Goal: Feedback & Contribution: Submit feedback/report problem

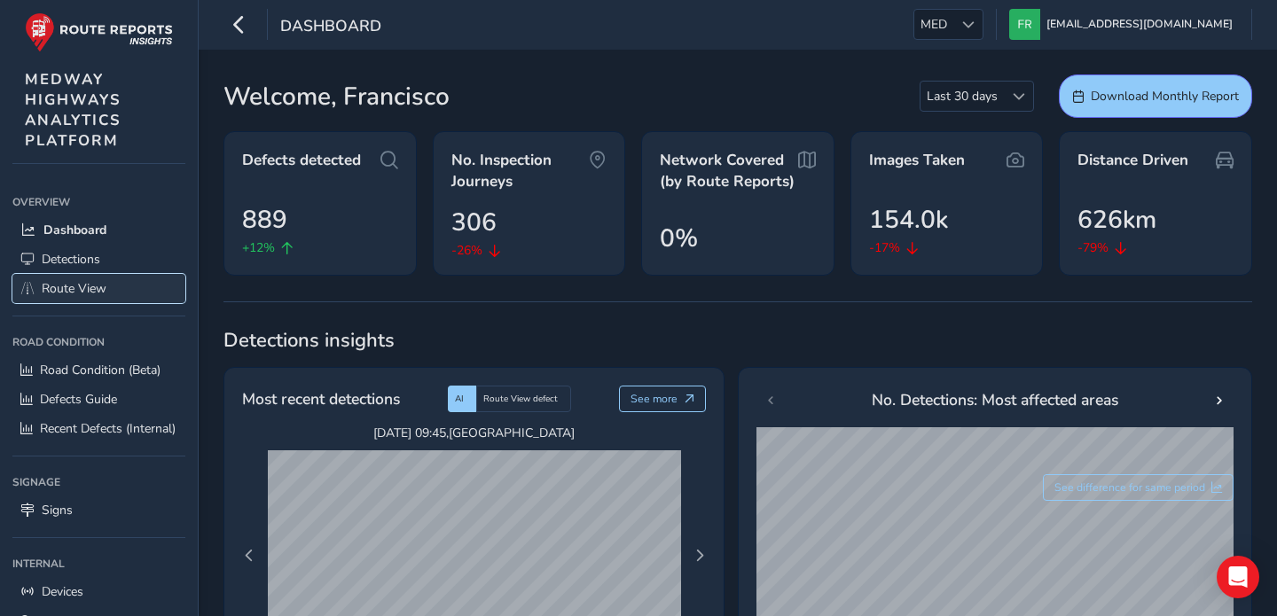
click at [113, 279] on link "Route View" at bounding box center [98, 288] width 173 height 29
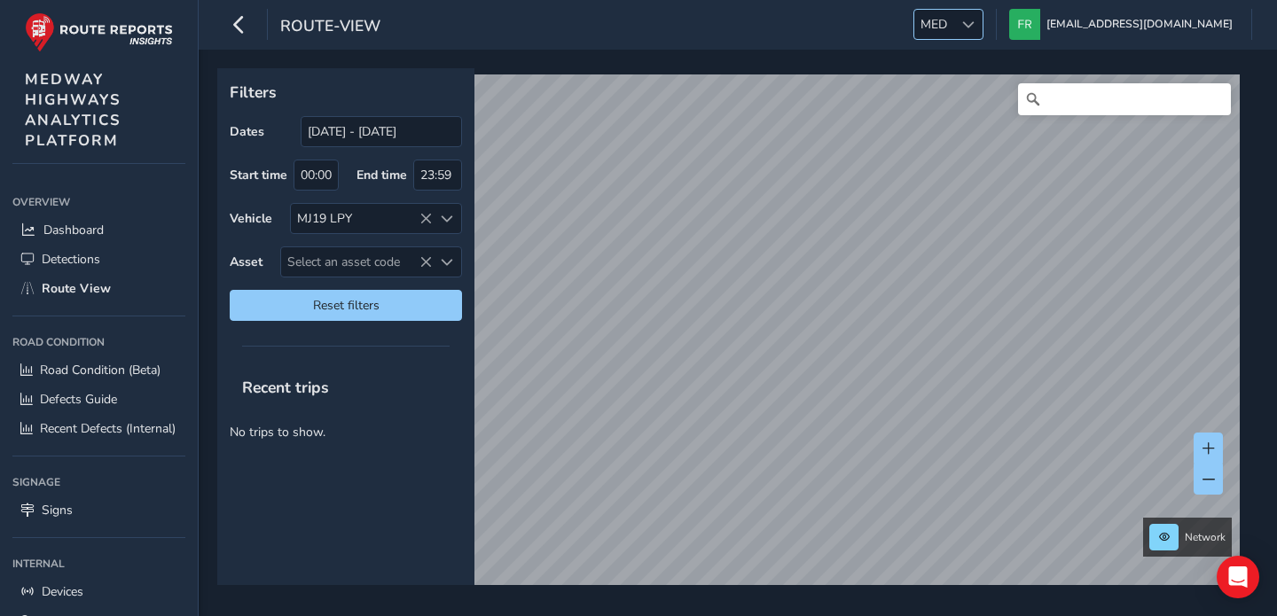
click at [953, 28] on span "MED" at bounding box center [933, 24] width 39 height 29
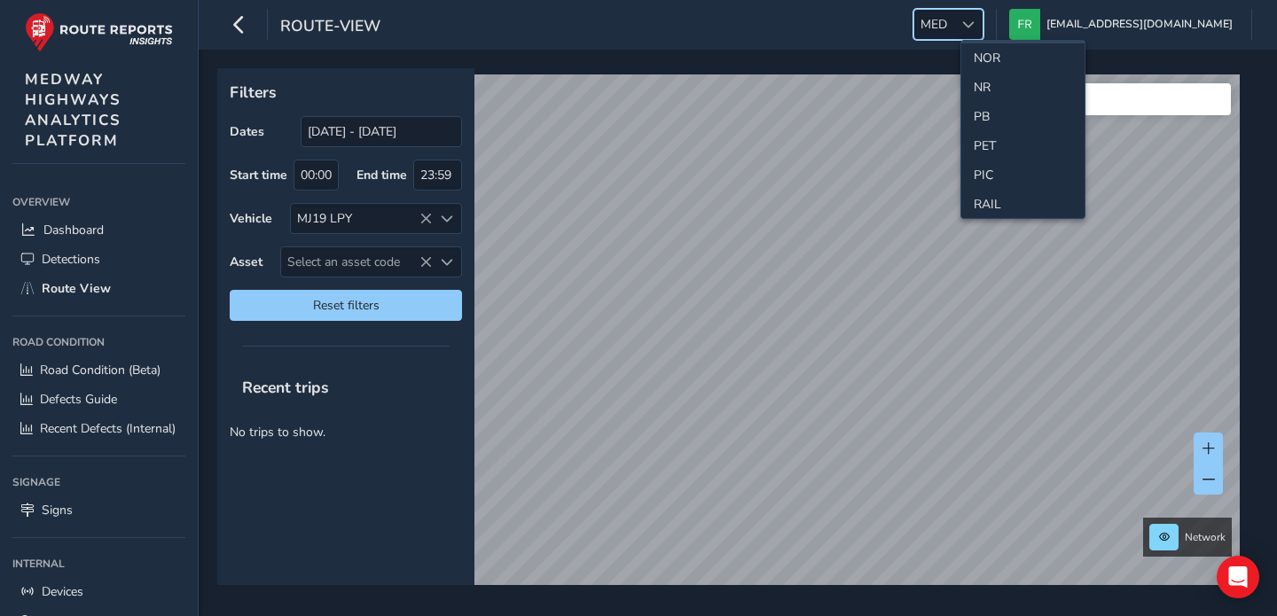
scroll to position [593, 0]
click at [1007, 56] on li "NOR" at bounding box center [1022, 53] width 123 height 29
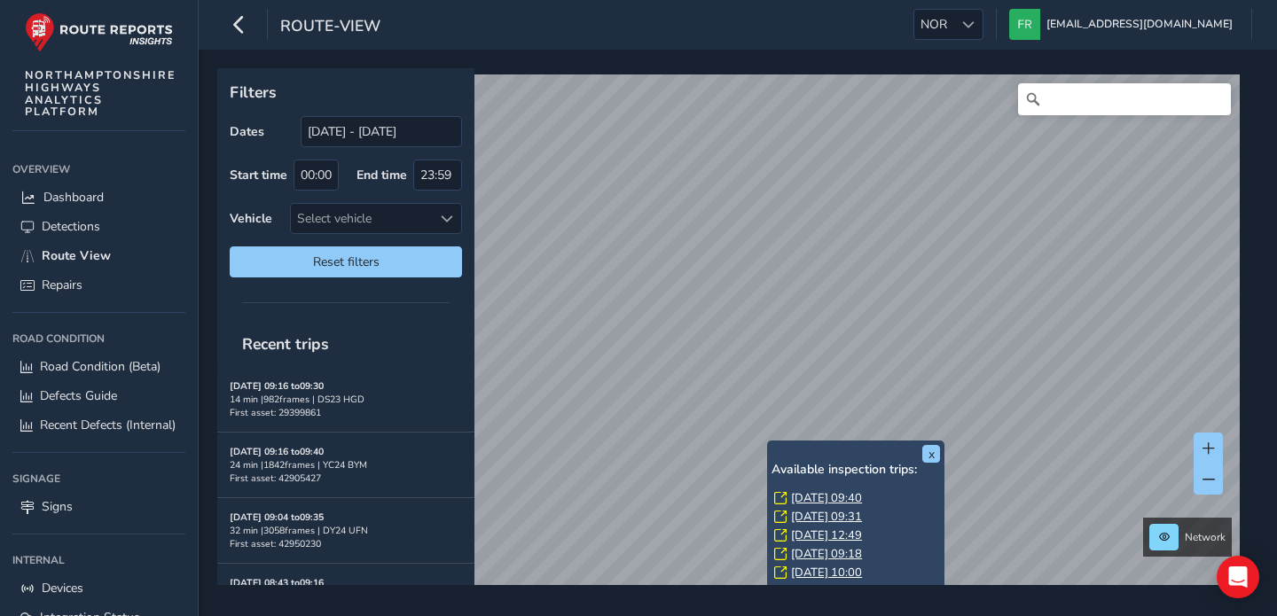
scroll to position [16, 0]
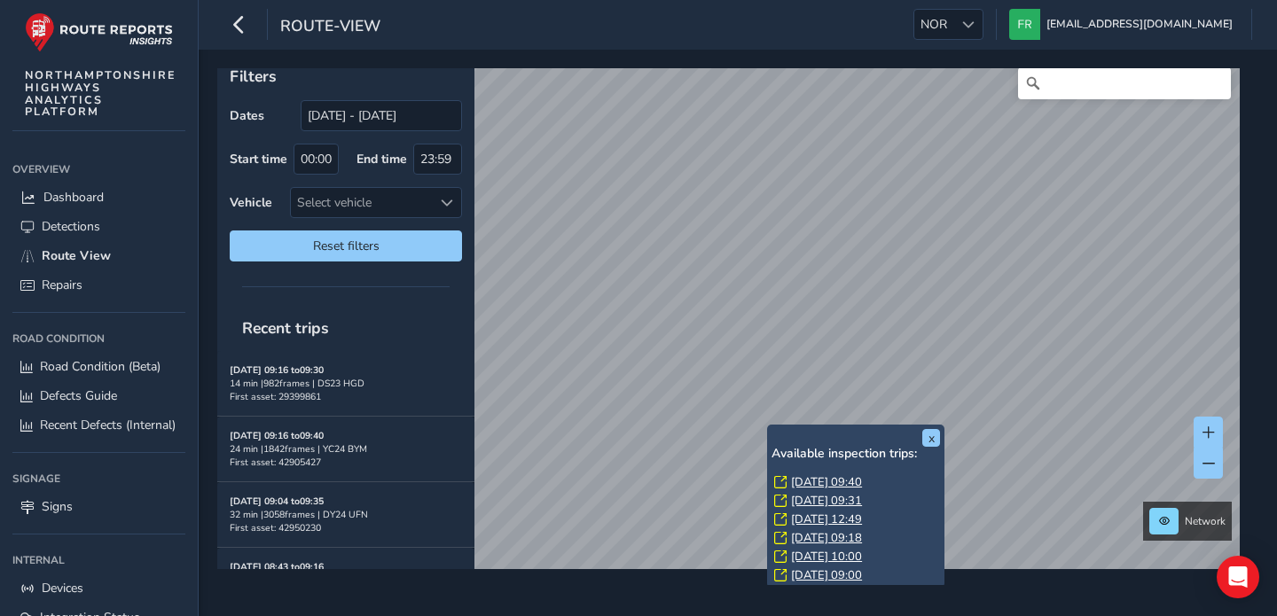
click at [811, 569] on link "[DATE] 09:00" at bounding box center [826, 575] width 71 height 16
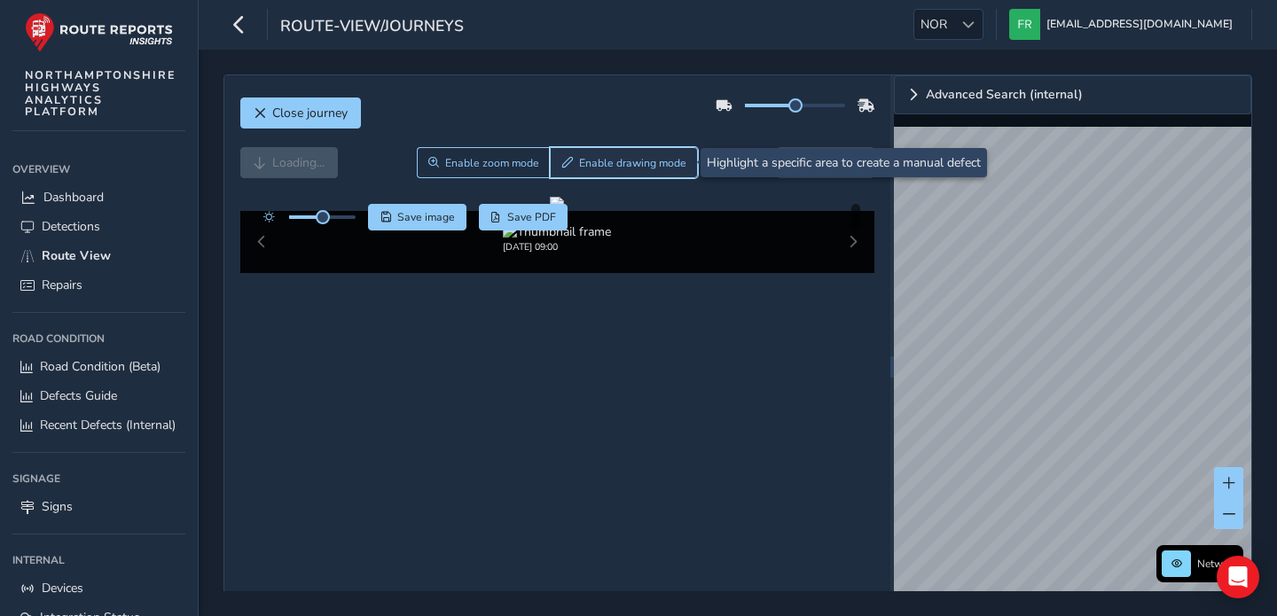
click at [666, 162] on span "Enable drawing mode" at bounding box center [632, 163] width 107 height 14
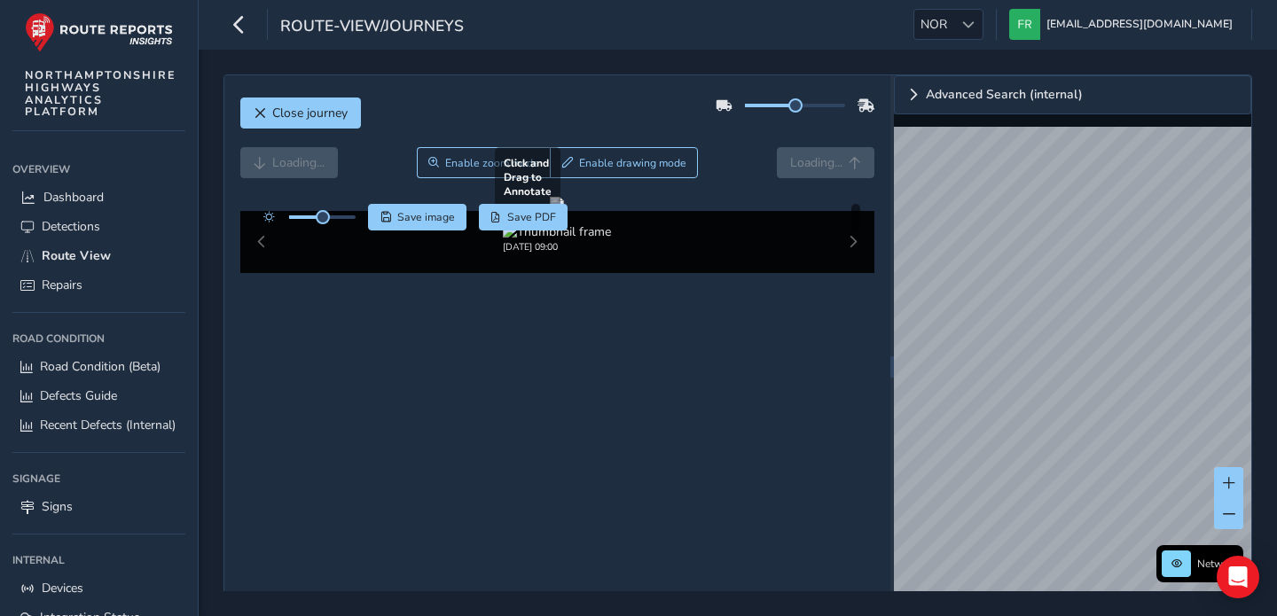
drag, startPoint x: 574, startPoint y: 418, endPoint x: 644, endPoint y: 483, distance: 95.4
click at [564, 211] on div at bounding box center [557, 204] width 14 height 14
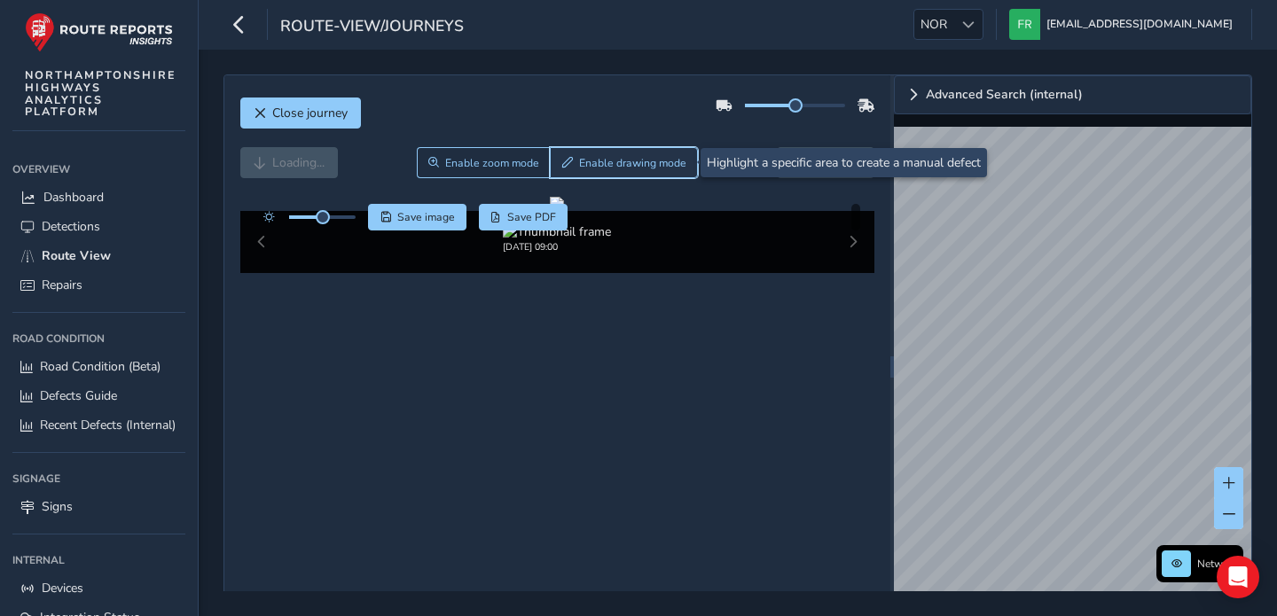
click at [666, 160] on span "Enable drawing mode" at bounding box center [632, 163] width 107 height 14
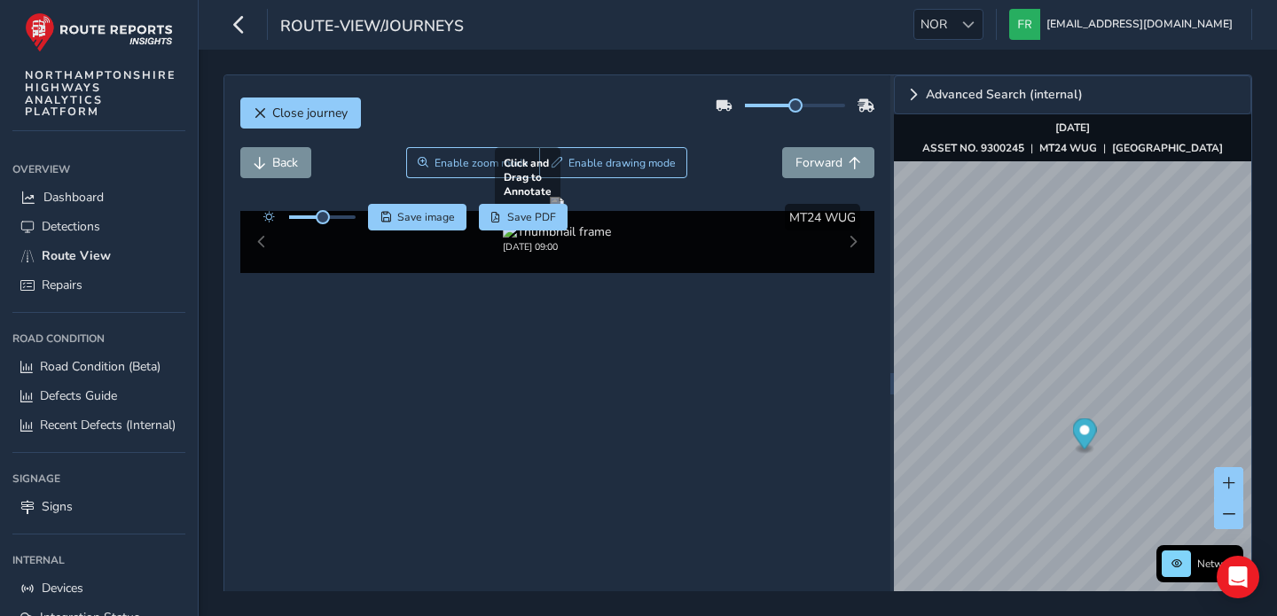
drag, startPoint x: 522, startPoint y: 379, endPoint x: 597, endPoint y: 485, distance: 130.4
click at [564, 211] on div at bounding box center [557, 204] width 14 height 14
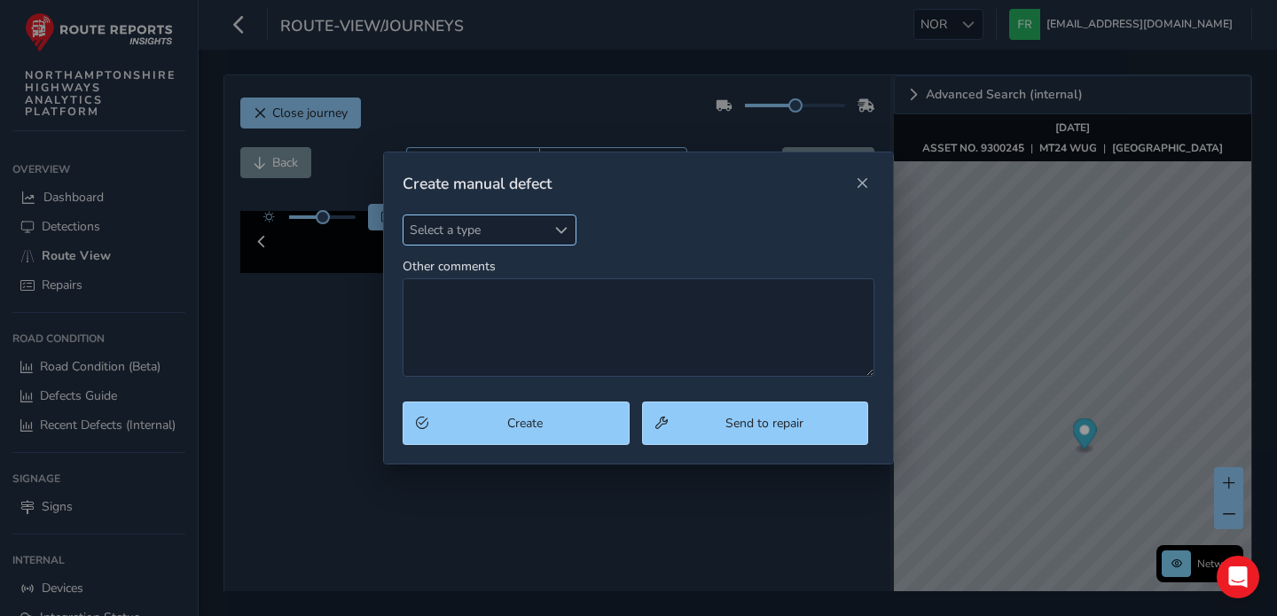
click at [478, 230] on span "Select a type" at bounding box center [474, 229] width 143 height 29
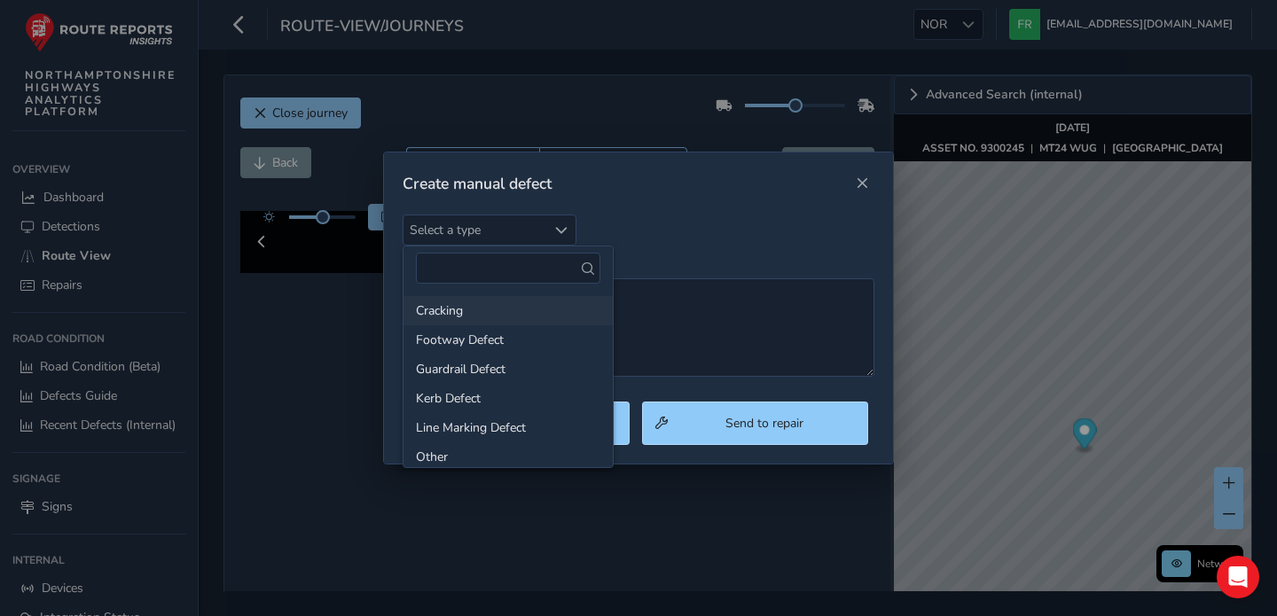
click at [470, 313] on li "Cracking" at bounding box center [507, 310] width 209 height 29
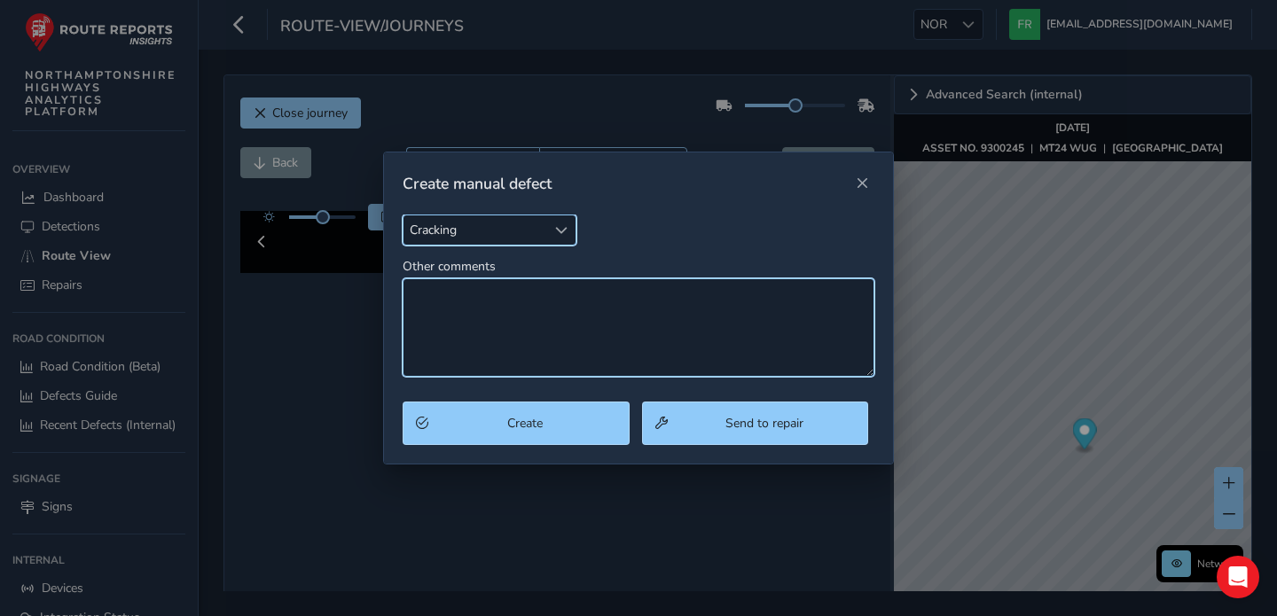
click at [588, 328] on textarea "Other comments" at bounding box center [638, 327] width 472 height 98
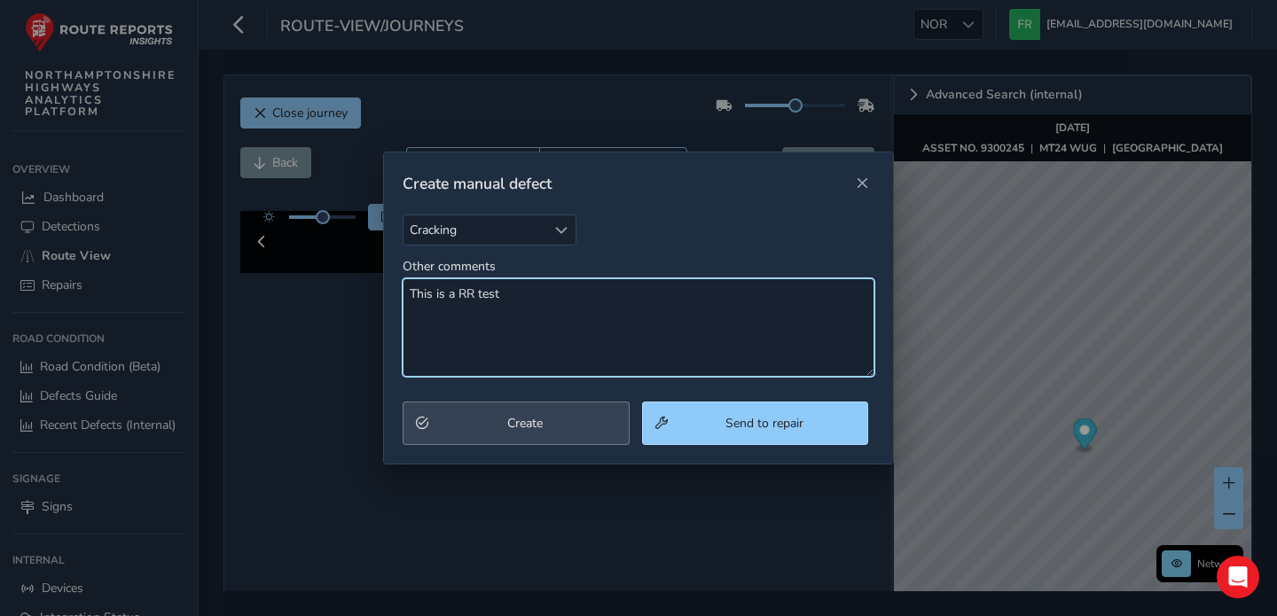
type textarea "This is a RR test"
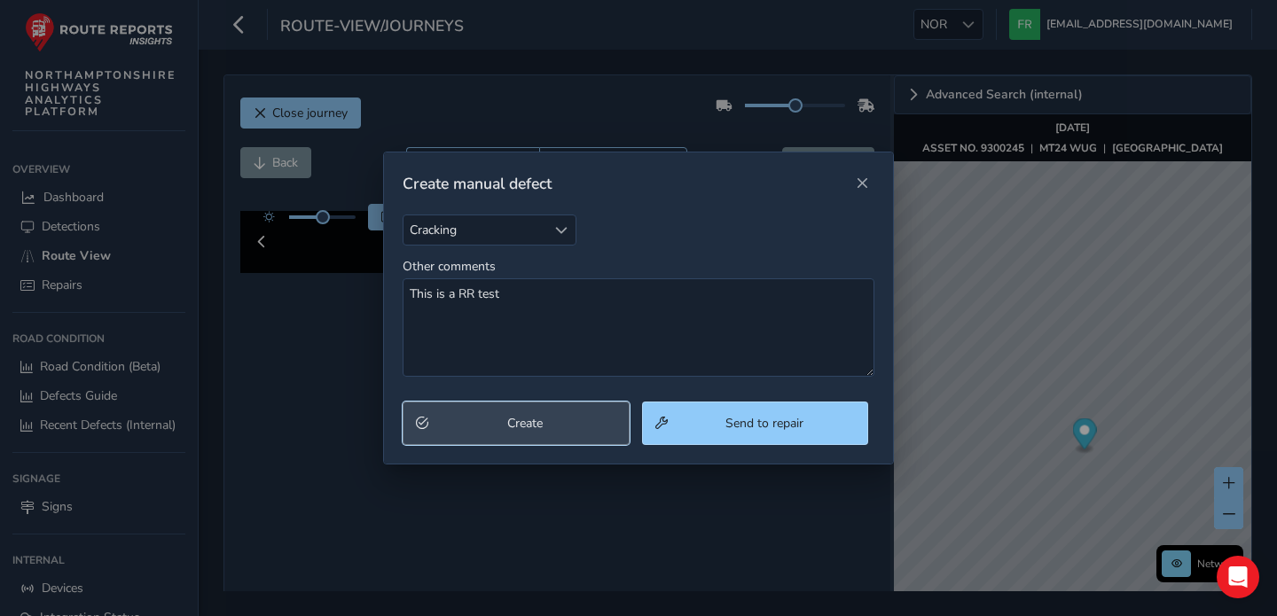
click at [590, 414] on button "Create" at bounding box center [515, 423] width 227 height 43
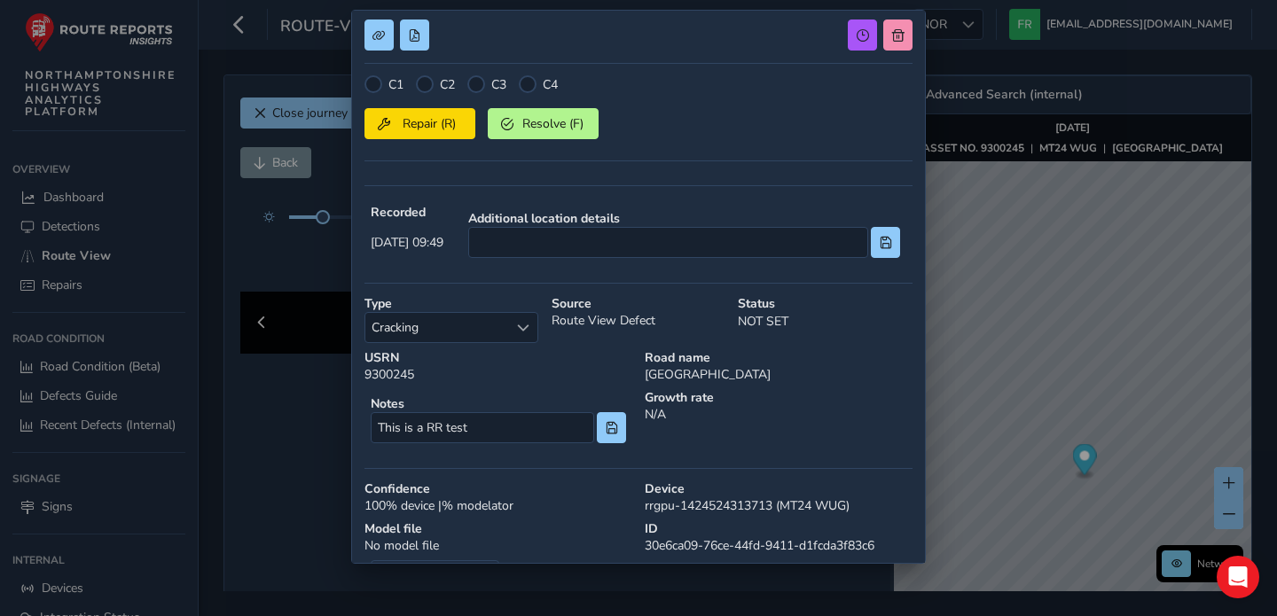
scroll to position [464, 0]
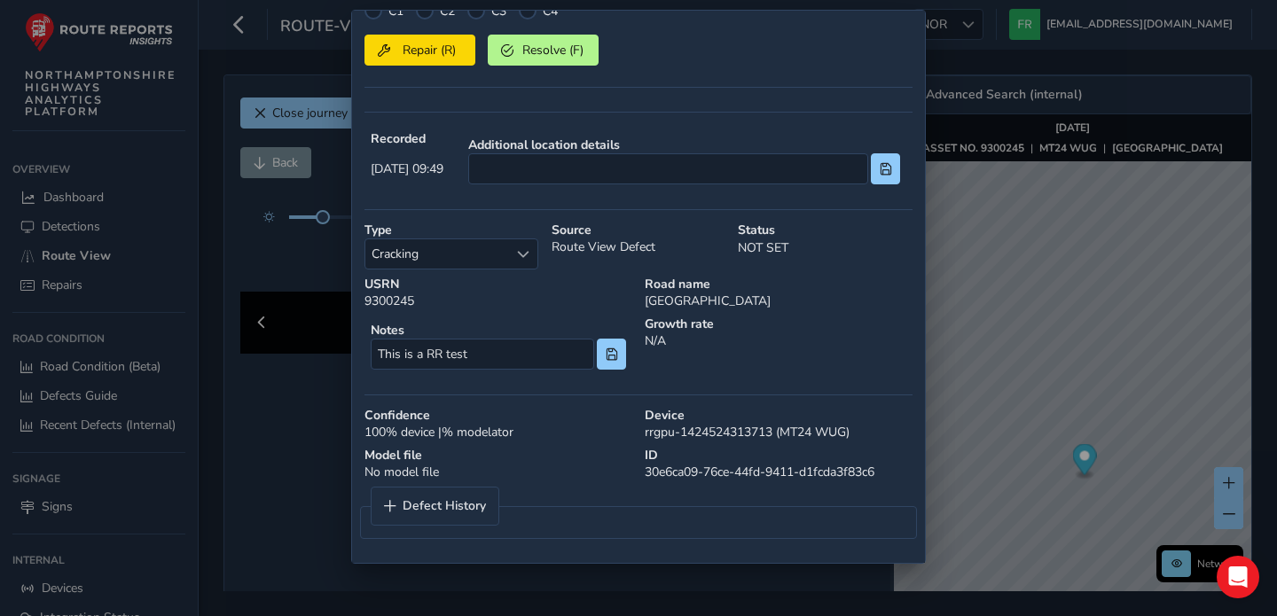
click at [660, 467] on div "ID 30e6ca09-76ce-44fd-9411-d1fcda3f83c6" at bounding box center [778, 464] width 280 height 46
copy div "30e6ca09-76ce-44fd-9411-d1fcda3f83c6 Defect History"
